Goal: Task Accomplishment & Management: Use online tool/utility

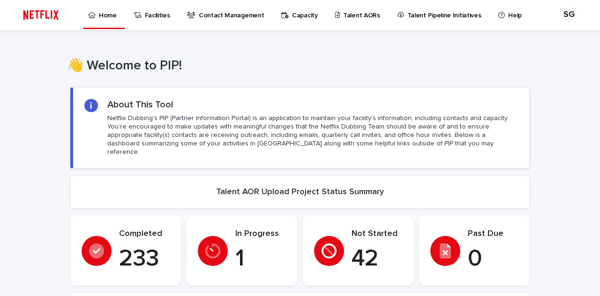
click at [352, 14] on p "Talent AORs" at bounding box center [361, 10] width 37 height 20
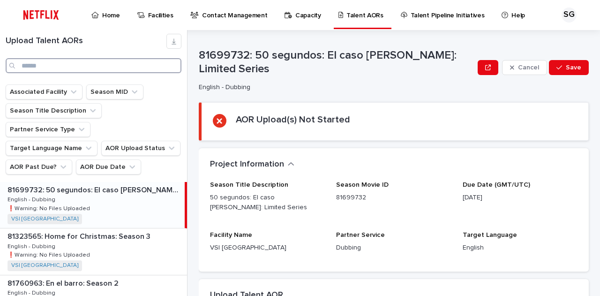
click at [107, 70] on input "Search" at bounding box center [94, 65] width 176 height 15
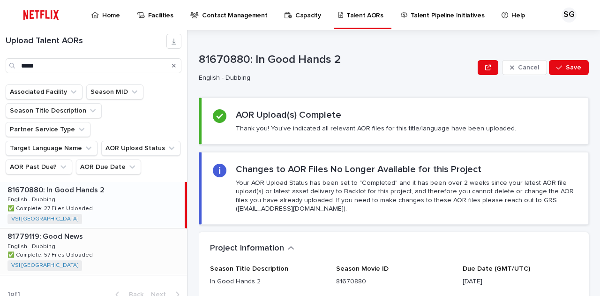
click at [104, 263] on div "81779119: Good News 81779119: Good News English - Dubbing English - Dubbing ✅ C…" at bounding box center [93, 251] width 187 height 46
type input "****"
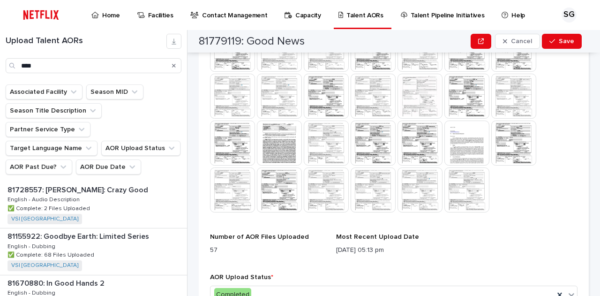
scroll to position [388, 0]
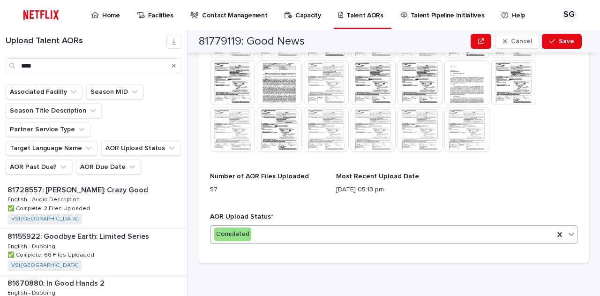
click at [343, 235] on div "Completed" at bounding box center [383, 234] width 344 height 15
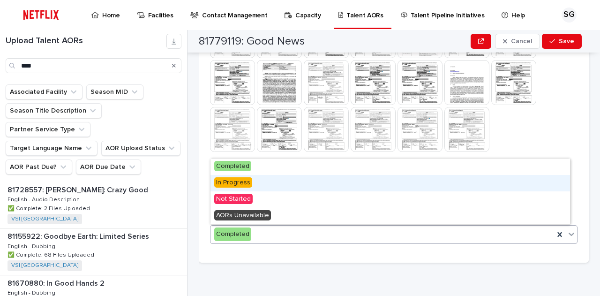
click at [318, 186] on div "In Progress" at bounding box center [391, 183] width 360 height 16
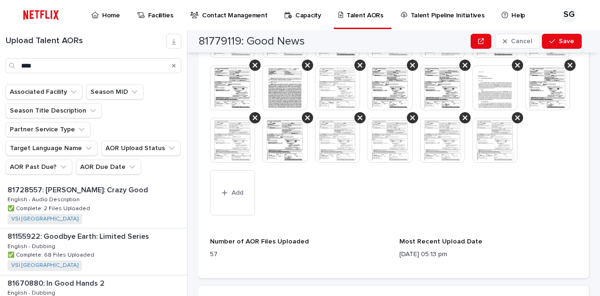
scroll to position [482, 0]
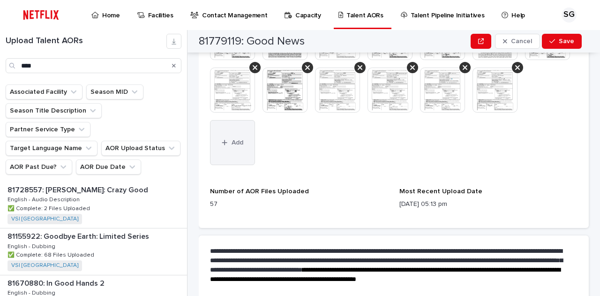
click at [241, 146] on span "Add" at bounding box center [238, 142] width 12 height 7
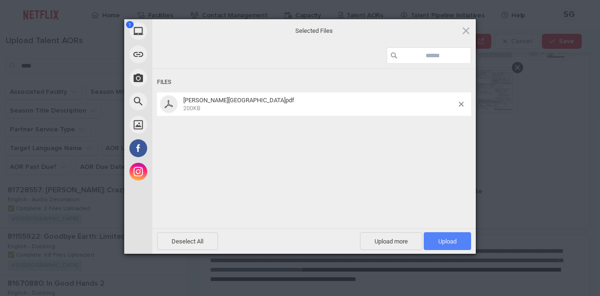
click at [455, 248] on span "Upload 1" at bounding box center [447, 241] width 47 height 18
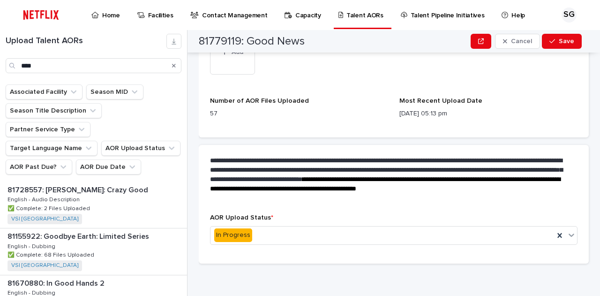
scroll to position [626, 0]
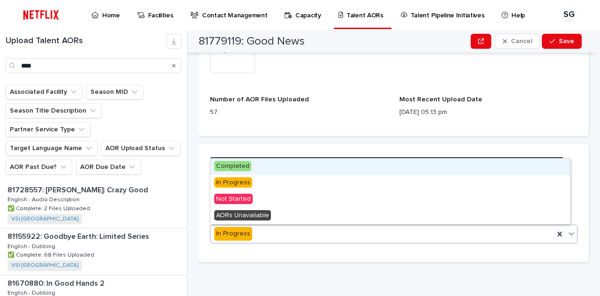
click at [307, 227] on div "In Progress" at bounding box center [383, 233] width 344 height 15
click at [298, 171] on div "Completed" at bounding box center [391, 167] width 360 height 16
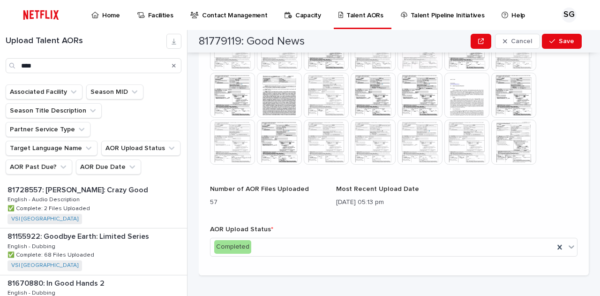
scroll to position [388, 0]
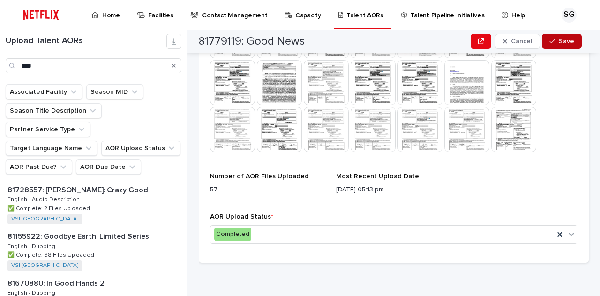
click at [569, 40] on span "Save" at bounding box center [566, 41] width 15 height 7
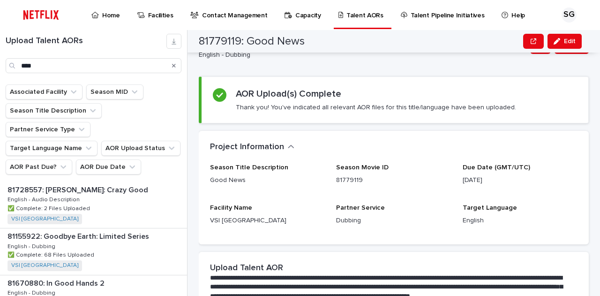
scroll to position [0, 0]
